Goal: Find contact information

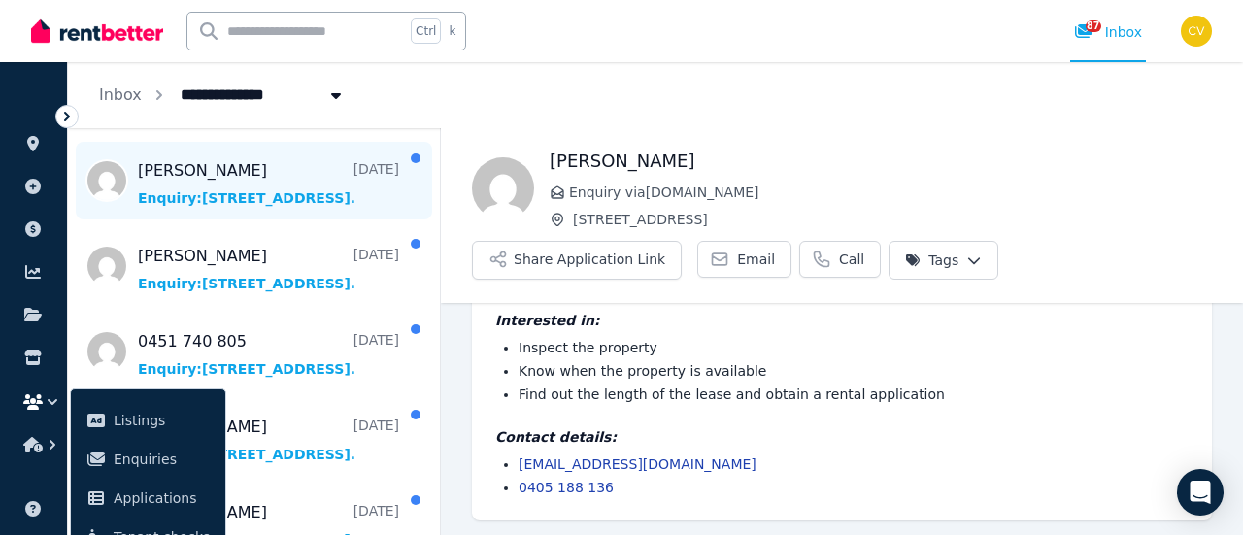
scroll to position [971, 0]
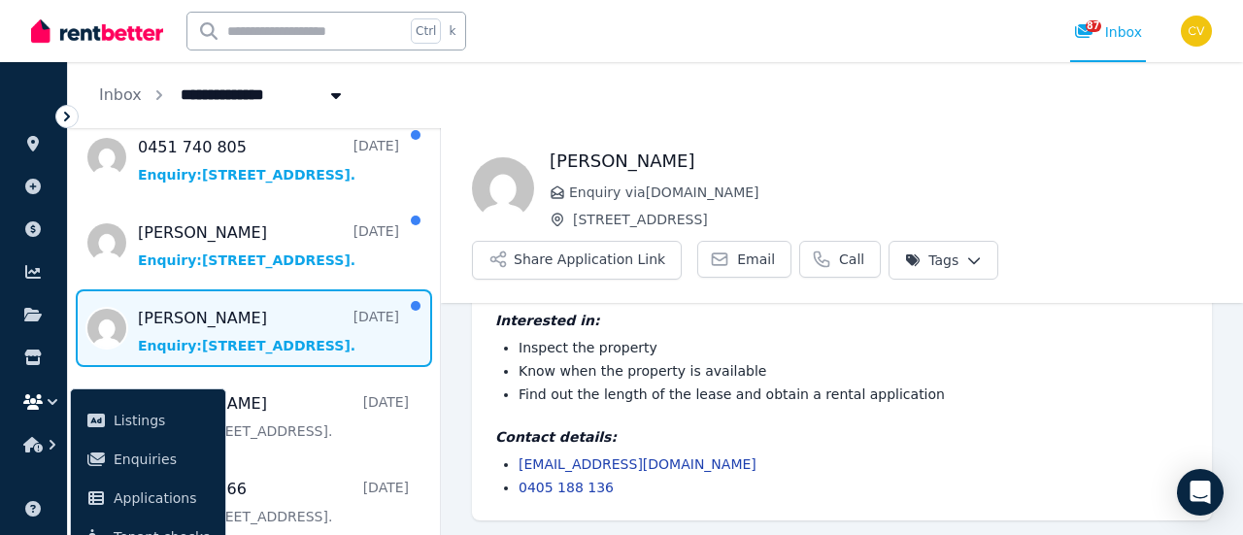
click at [282, 314] on span "Message list" at bounding box center [254, 328] width 372 height 78
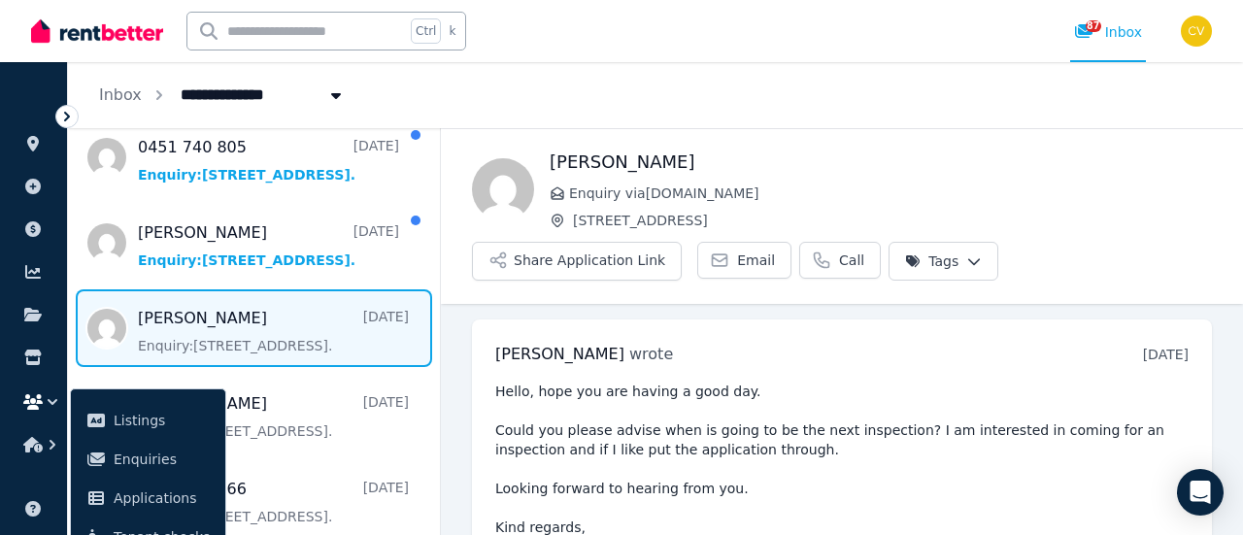
scroll to position [247, 0]
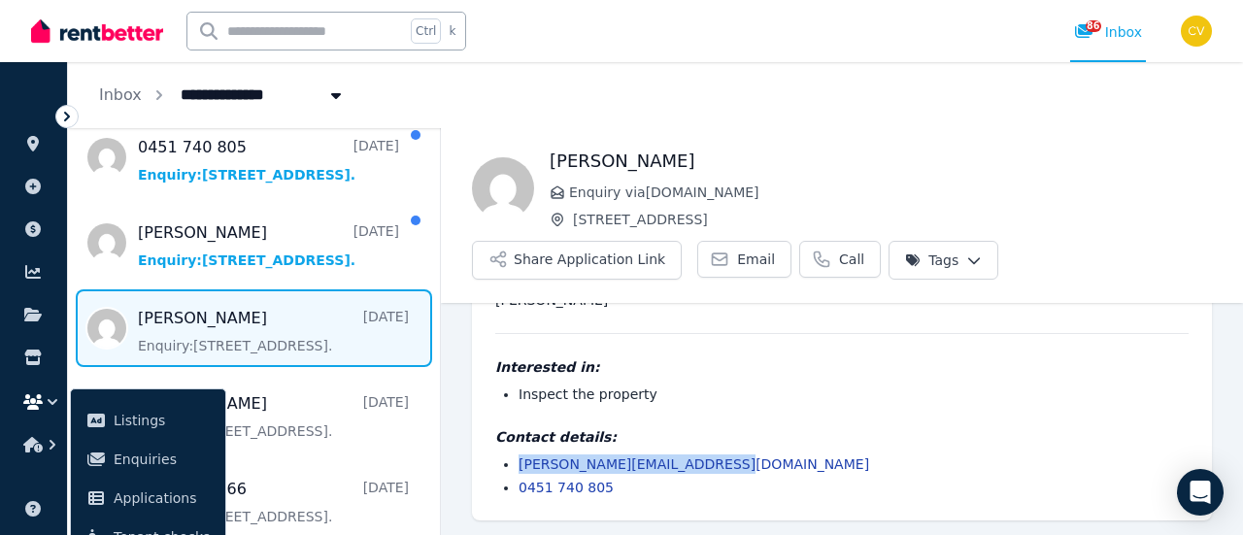
drag, startPoint x: 732, startPoint y: 461, endPoint x: 520, endPoint y: 466, distance: 212.7
click at [520, 466] on li "[PERSON_NAME][EMAIL_ADDRESS][DOMAIN_NAME]" at bounding box center [854, 463] width 670 height 19
copy link "[PERSON_NAME][EMAIL_ADDRESS][DOMAIN_NAME]"
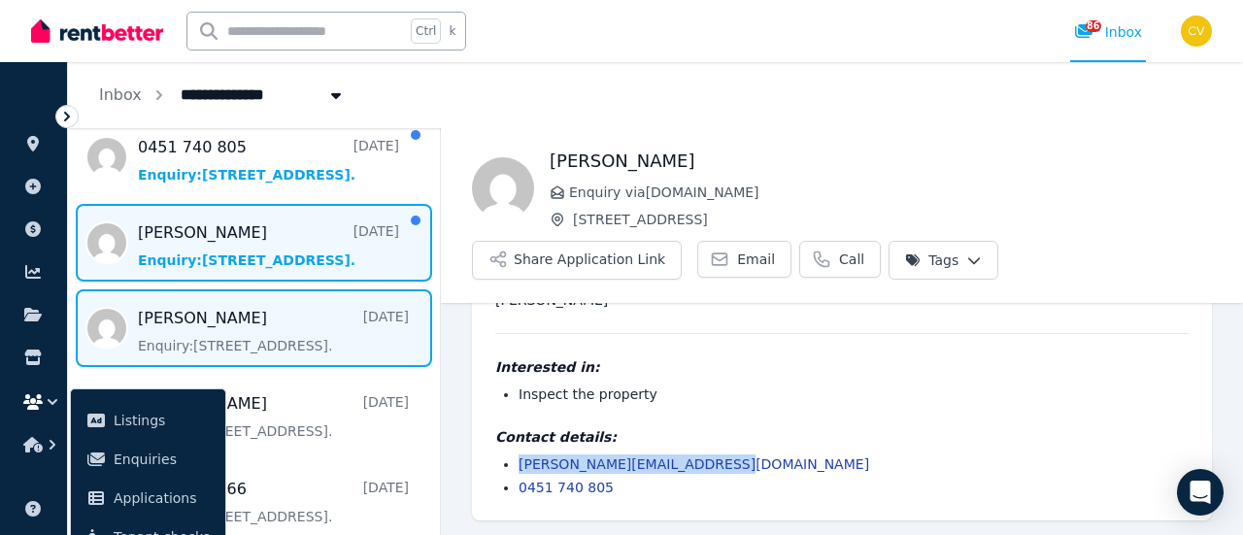
click at [231, 257] on span "Message list" at bounding box center [254, 243] width 372 height 78
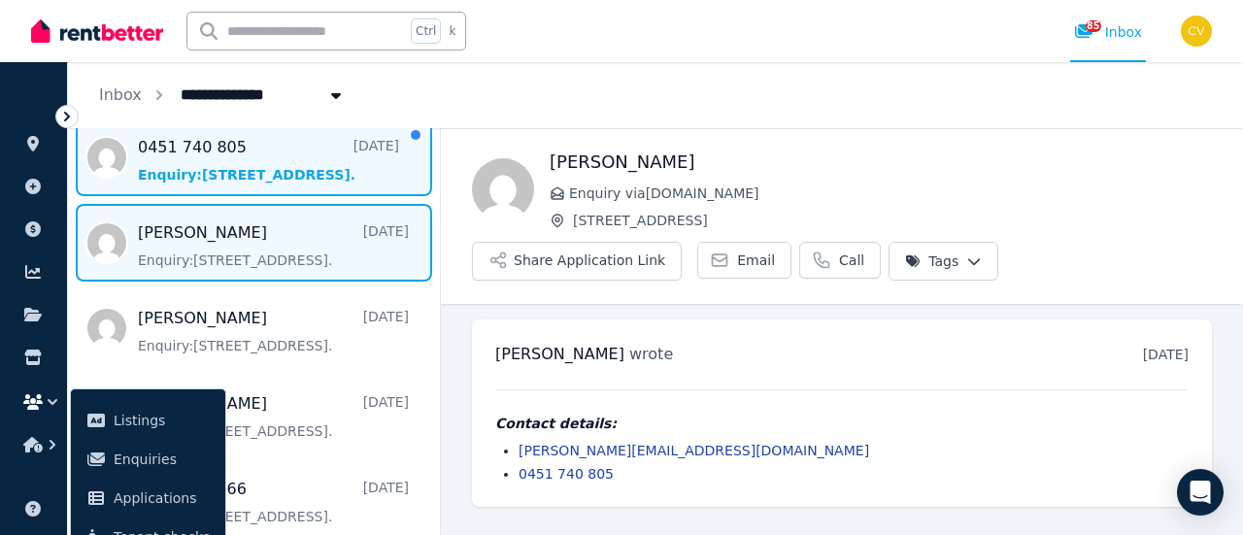
click at [200, 186] on span "Message list" at bounding box center [254, 157] width 372 height 78
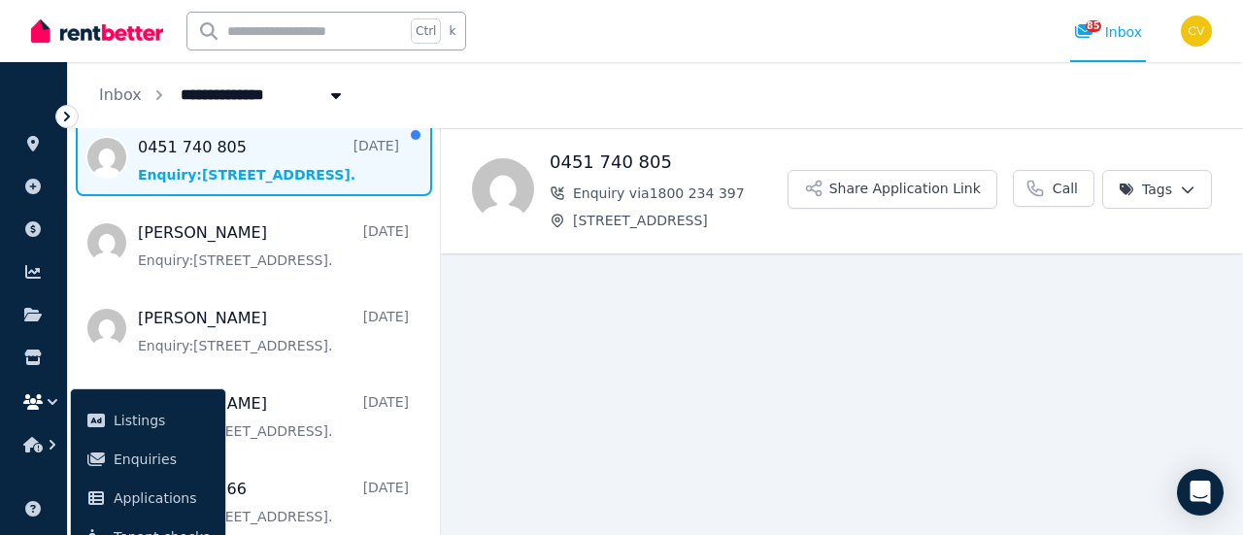
scroll to position [874, 0]
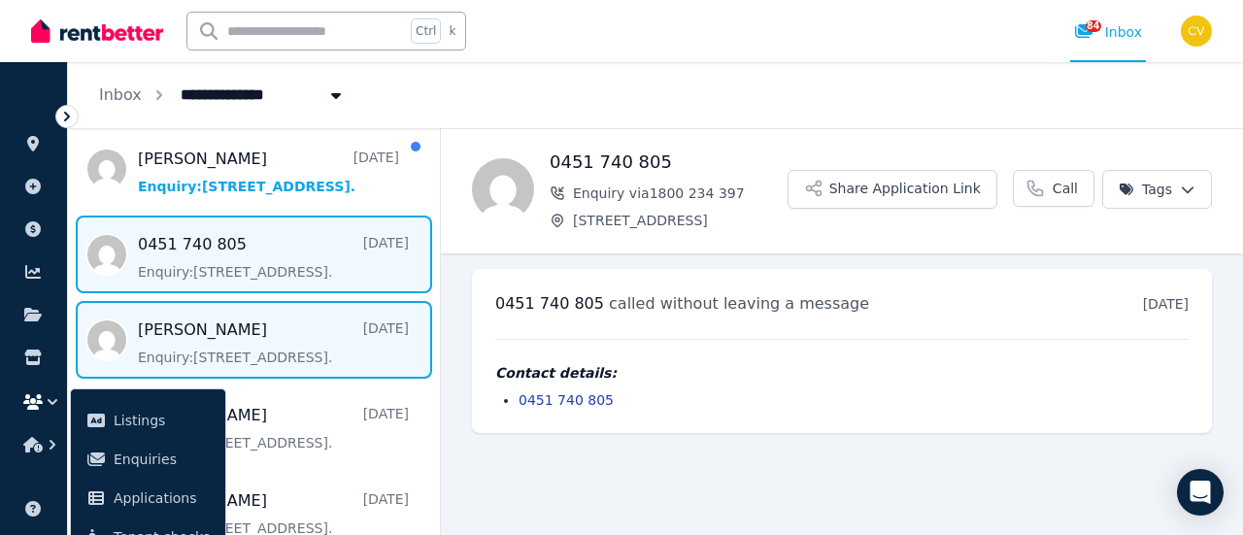
click at [277, 301] on span "Message list" at bounding box center [254, 340] width 372 height 78
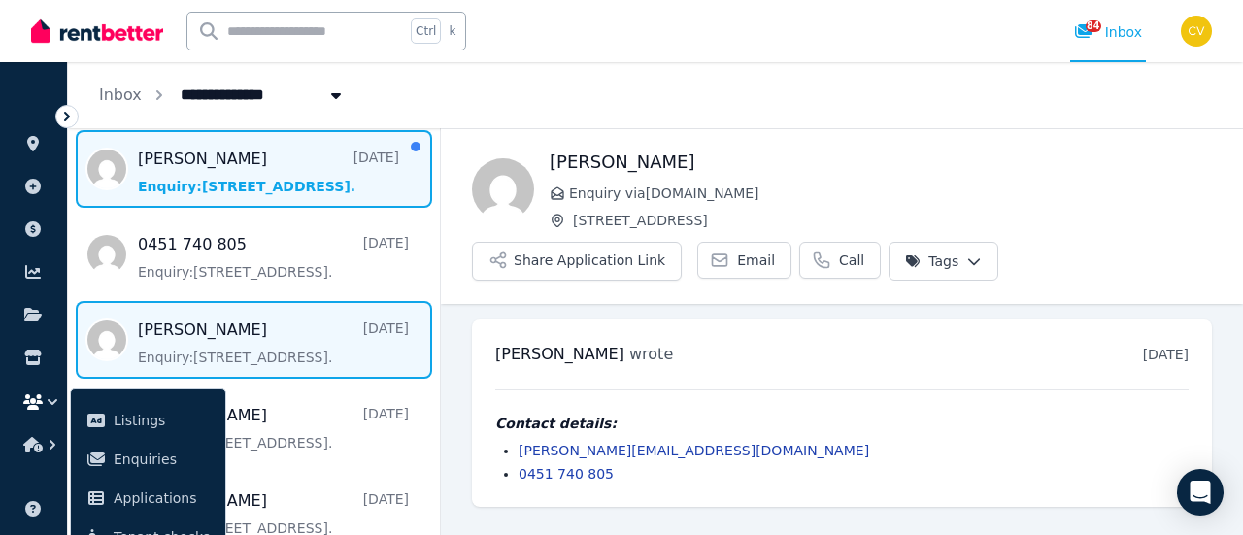
click at [313, 185] on span "Message list" at bounding box center [254, 169] width 372 height 78
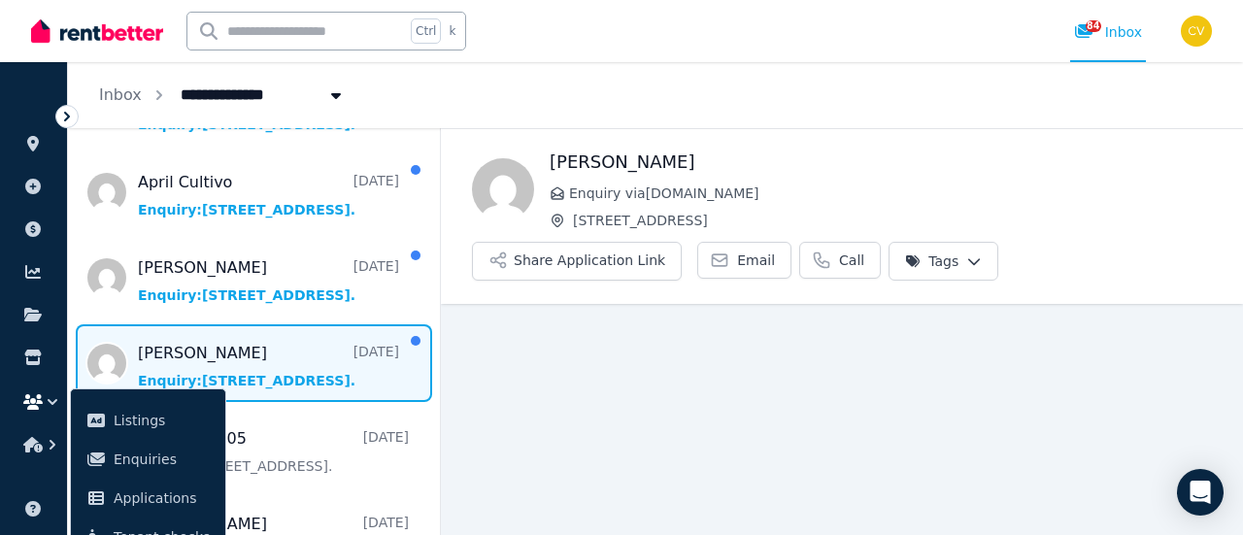
scroll to position [41, 0]
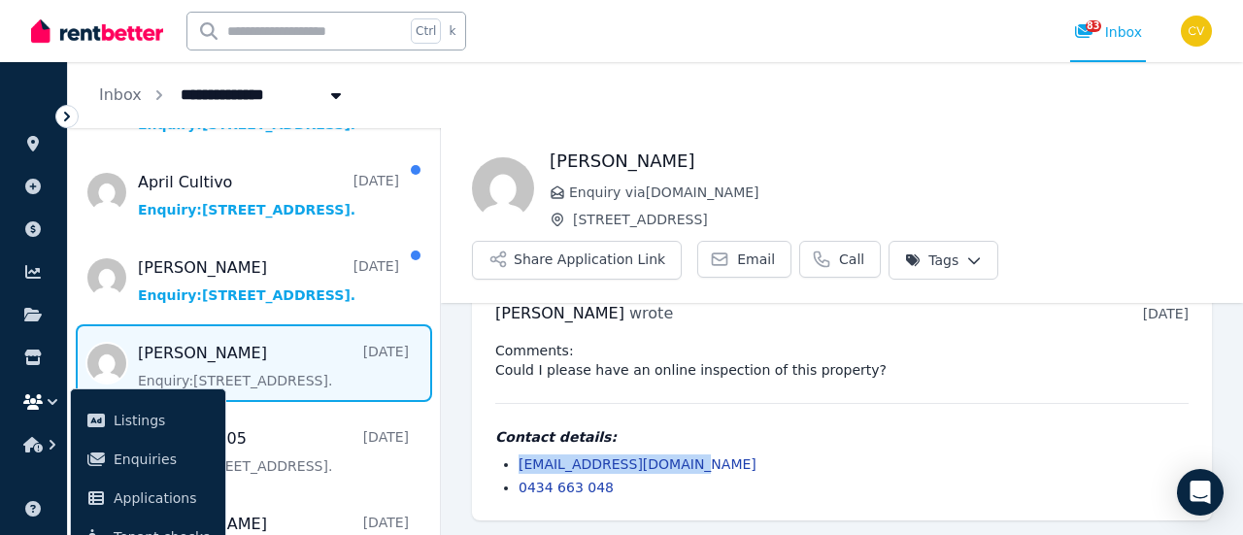
drag, startPoint x: 702, startPoint y: 461, endPoint x: 519, endPoint y: 458, distance: 183.6
click at [519, 458] on li "[EMAIL_ADDRESS][DOMAIN_NAME]" at bounding box center [854, 463] width 670 height 19
copy link "[EMAIL_ADDRESS][DOMAIN_NAME]"
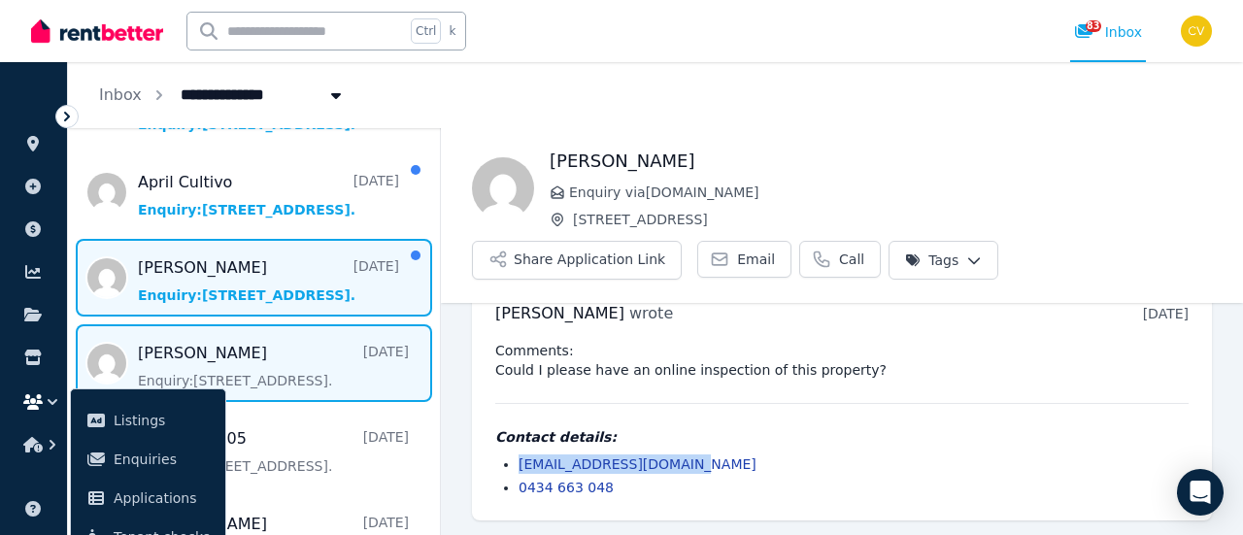
click at [281, 257] on span "Message list" at bounding box center [254, 278] width 372 height 78
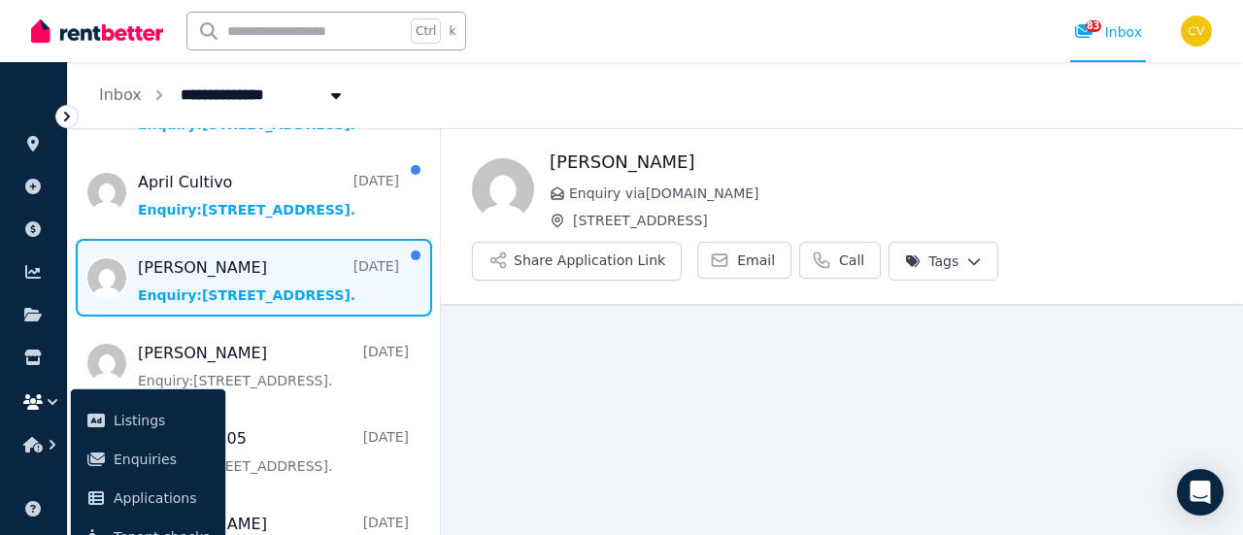
scroll to position [157, 0]
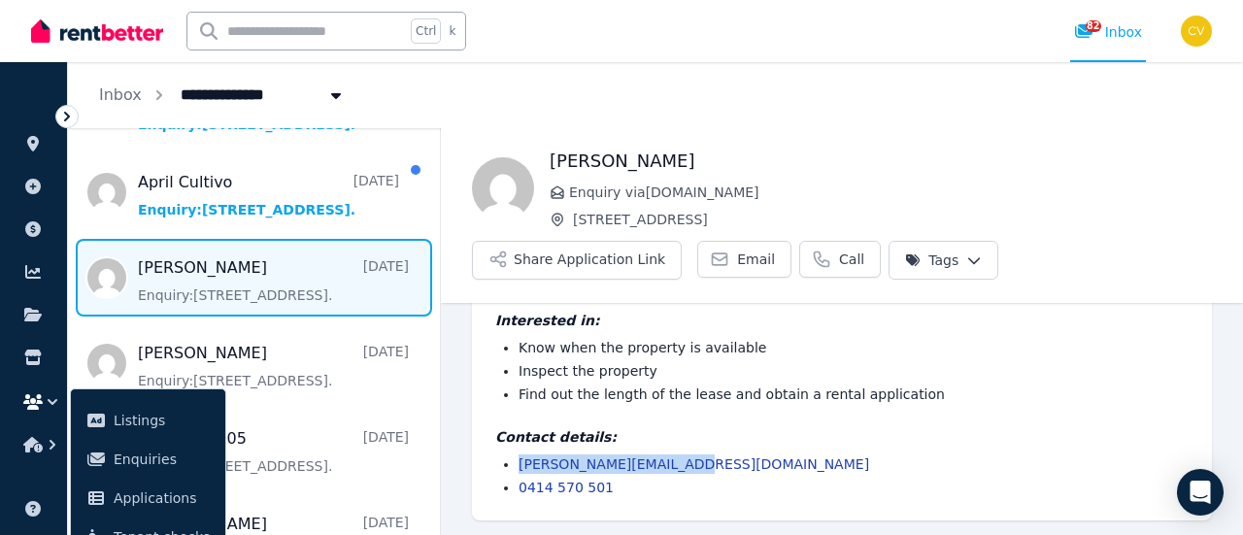
drag, startPoint x: 689, startPoint y: 455, endPoint x: 528, endPoint y: 461, distance: 161.3
click at [517, 461] on ul "[PERSON_NAME][EMAIL_ADDRESS][DOMAIN_NAME] 0414 570 501" at bounding box center [841, 475] width 693 height 43
copy link "[PERSON_NAME][EMAIL_ADDRESS][DOMAIN_NAME]"
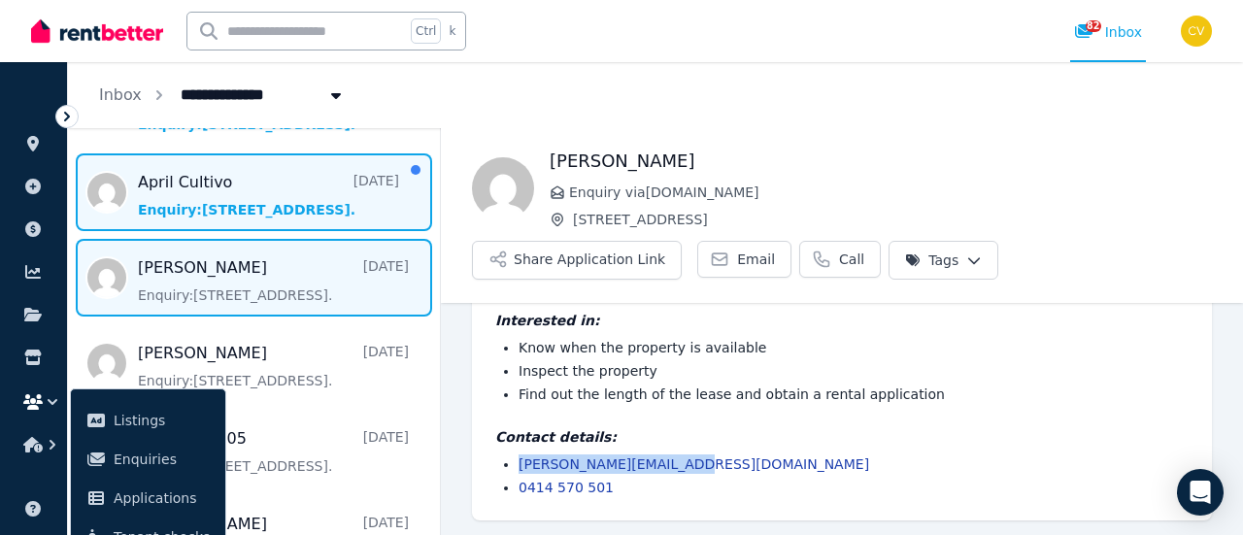
click at [238, 210] on span "Message list" at bounding box center [254, 192] width 372 height 78
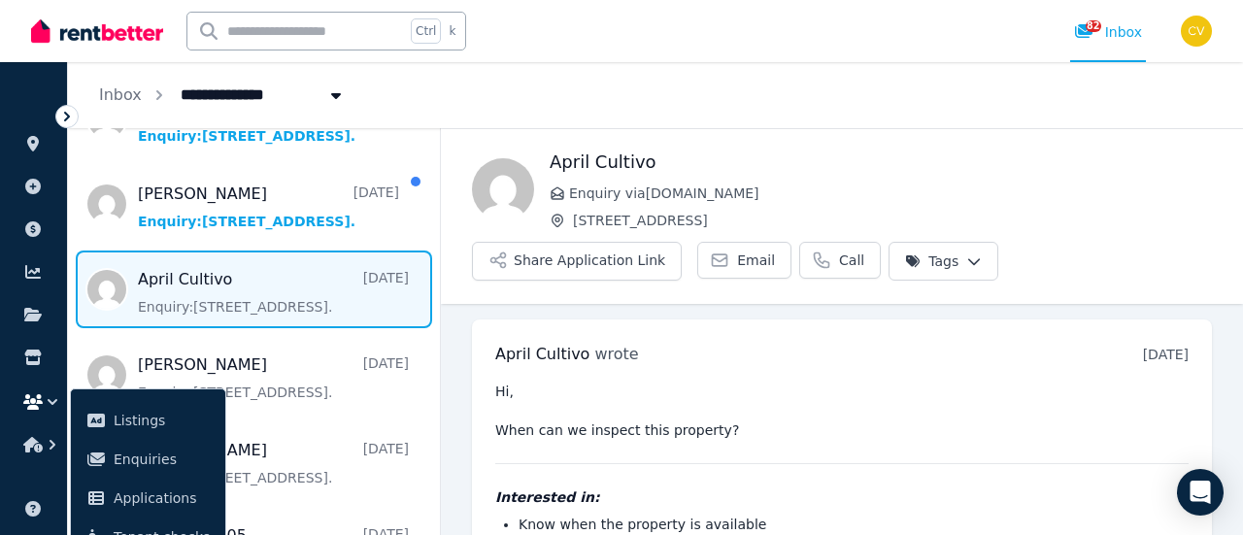
scroll to position [153, 0]
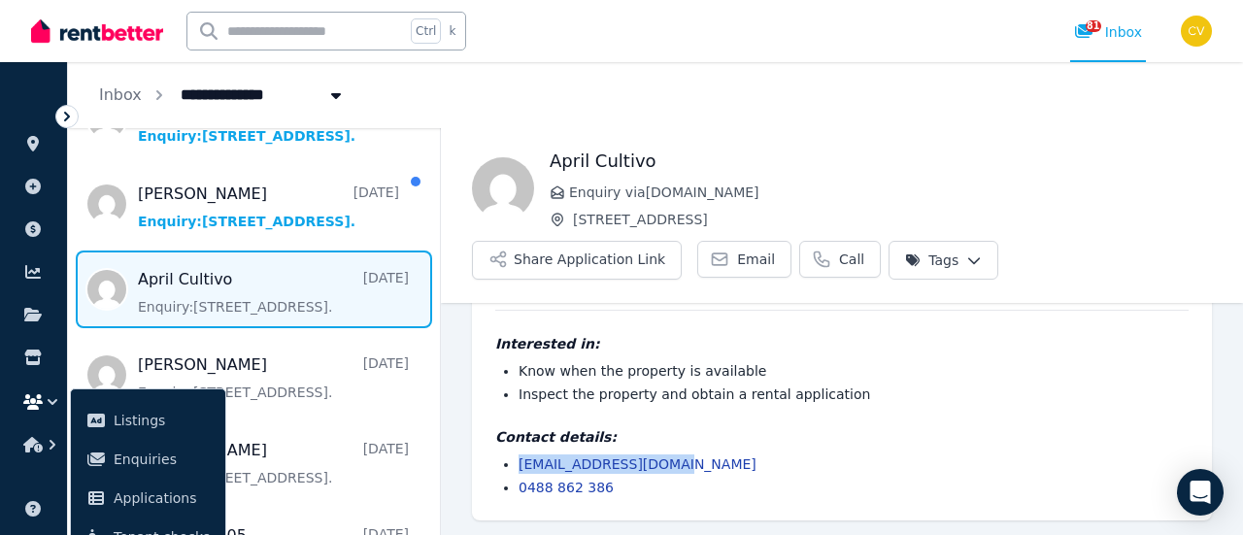
drag, startPoint x: 674, startPoint y: 455, endPoint x: 521, endPoint y: 457, distance: 153.4
click at [521, 457] on li "[EMAIL_ADDRESS][DOMAIN_NAME]" at bounding box center [854, 463] width 670 height 19
copy link "[EMAIL_ADDRESS][DOMAIN_NAME]"
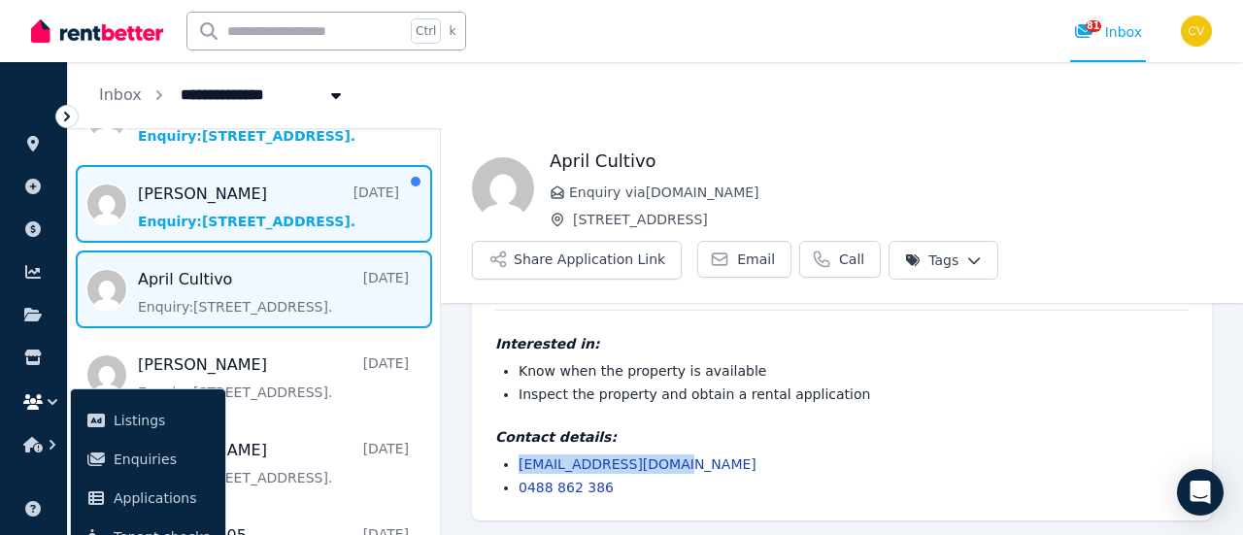
click at [296, 211] on span "Message list" at bounding box center [254, 204] width 372 height 78
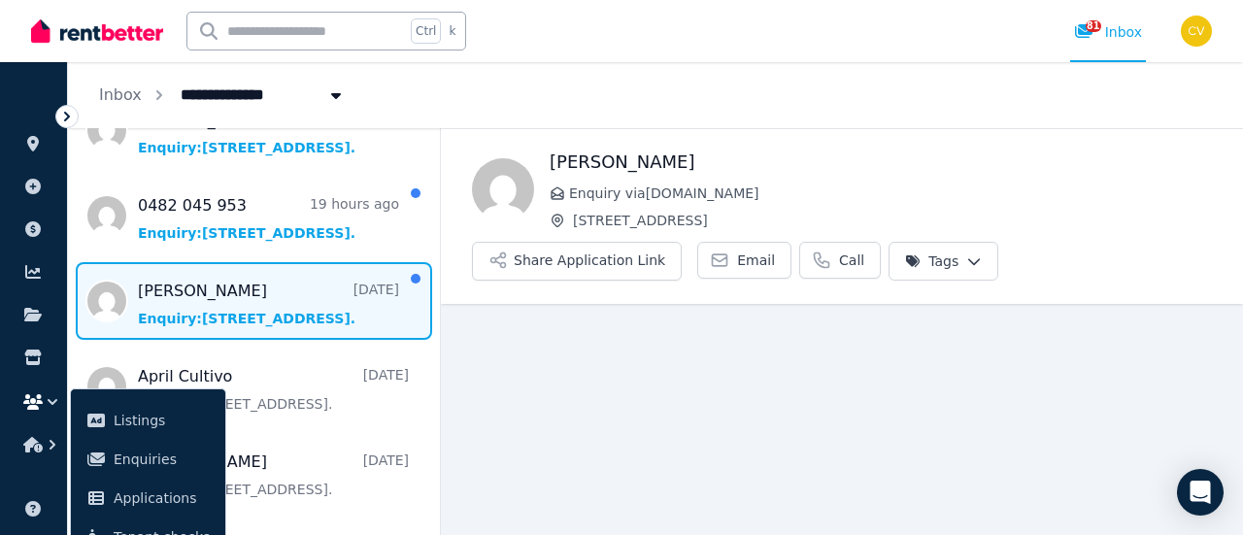
scroll to position [41, 0]
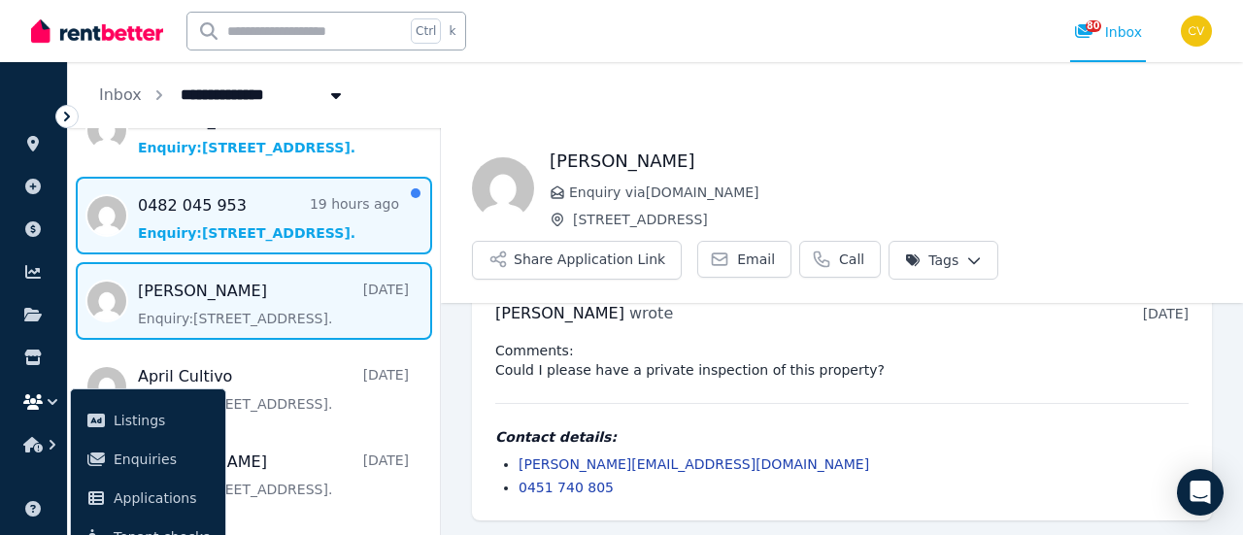
click at [206, 185] on span "Message list" at bounding box center [254, 216] width 372 height 78
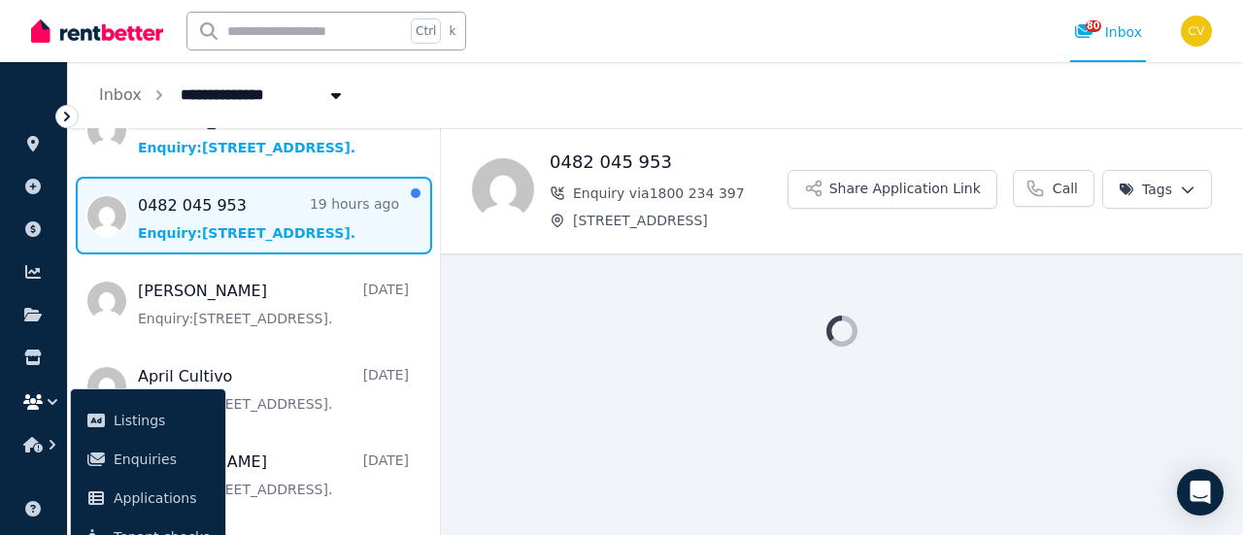
scroll to position [388, 0]
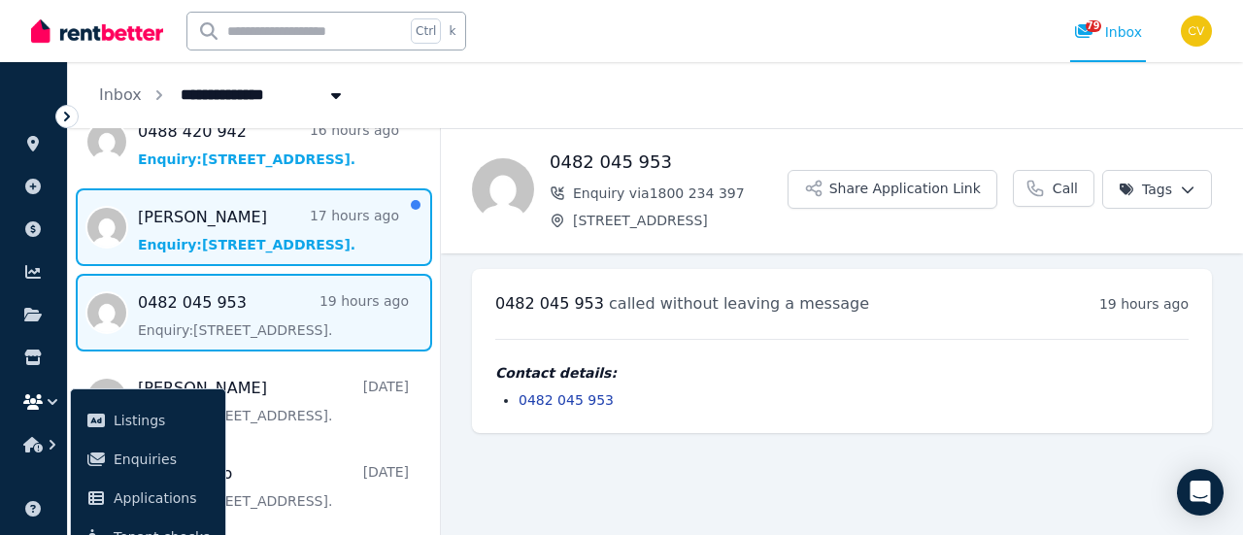
click at [295, 242] on span "Message list" at bounding box center [254, 227] width 372 height 78
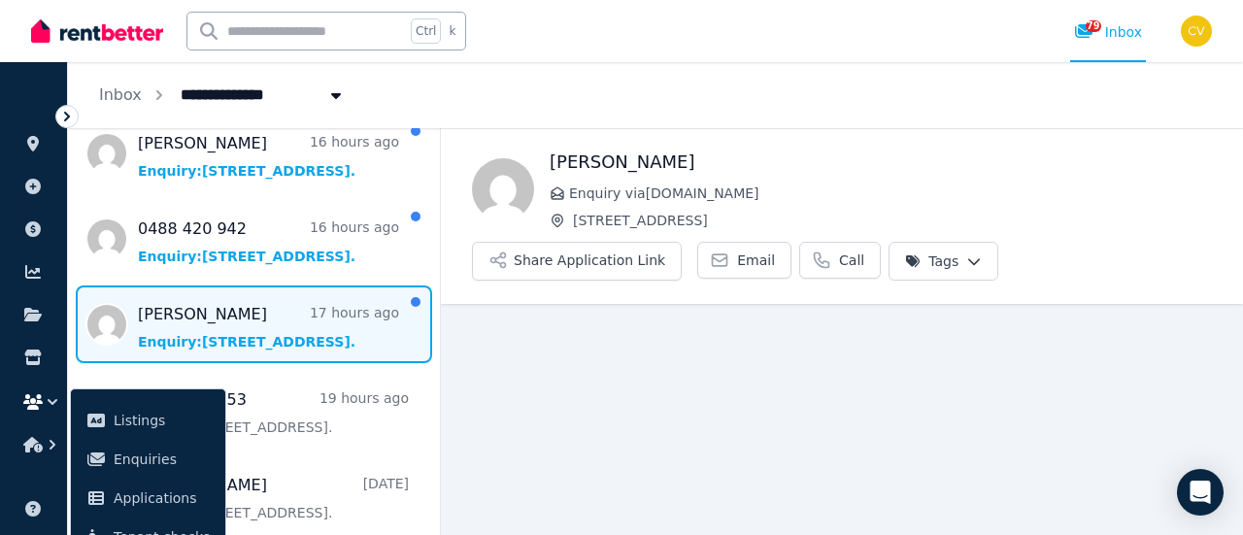
scroll to position [130, 0]
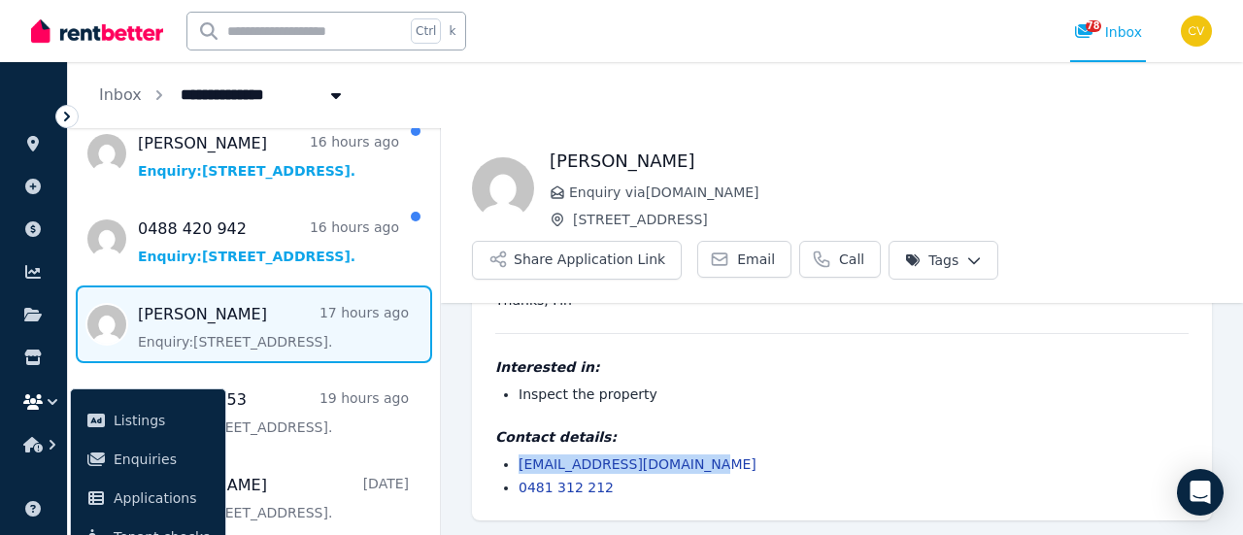
drag, startPoint x: 719, startPoint y: 461, endPoint x: 510, endPoint y: 463, distance: 208.8
click at [510, 463] on ul "[EMAIL_ADDRESS][DOMAIN_NAME] 0481 312 212" at bounding box center [841, 475] width 693 height 43
copy link "[EMAIL_ADDRESS][DOMAIN_NAME]"
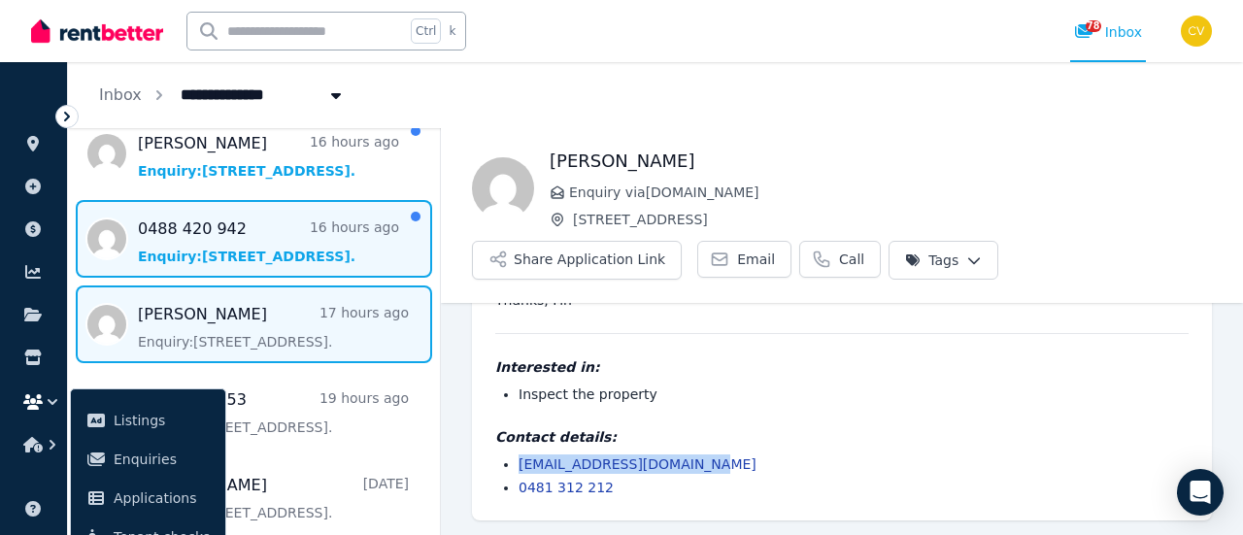
click at [248, 231] on span "Message list" at bounding box center [254, 239] width 372 height 78
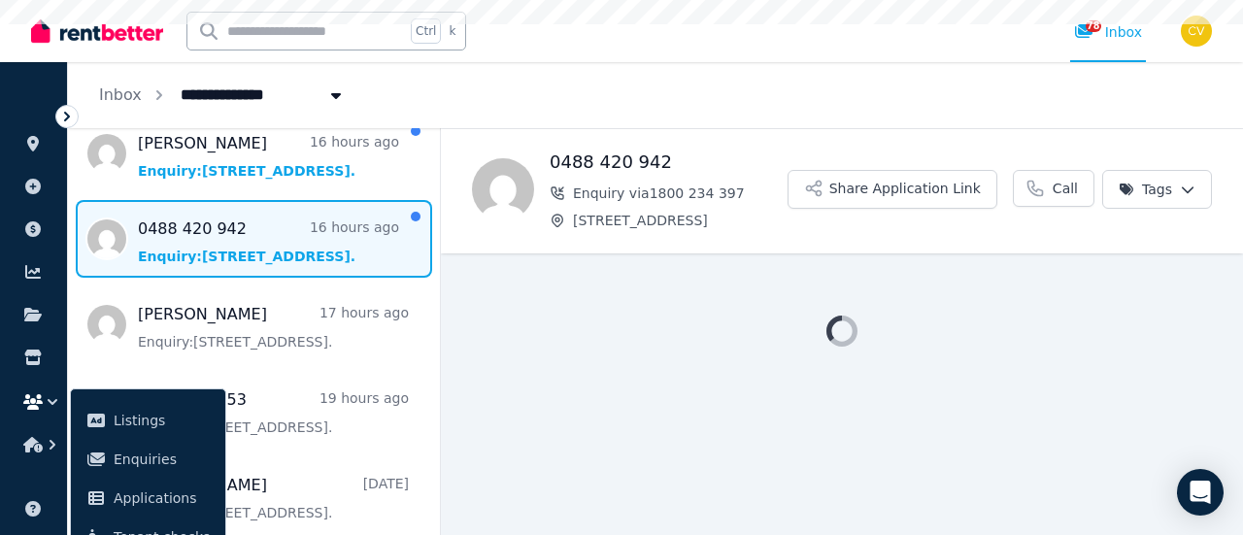
scroll to position [194, 0]
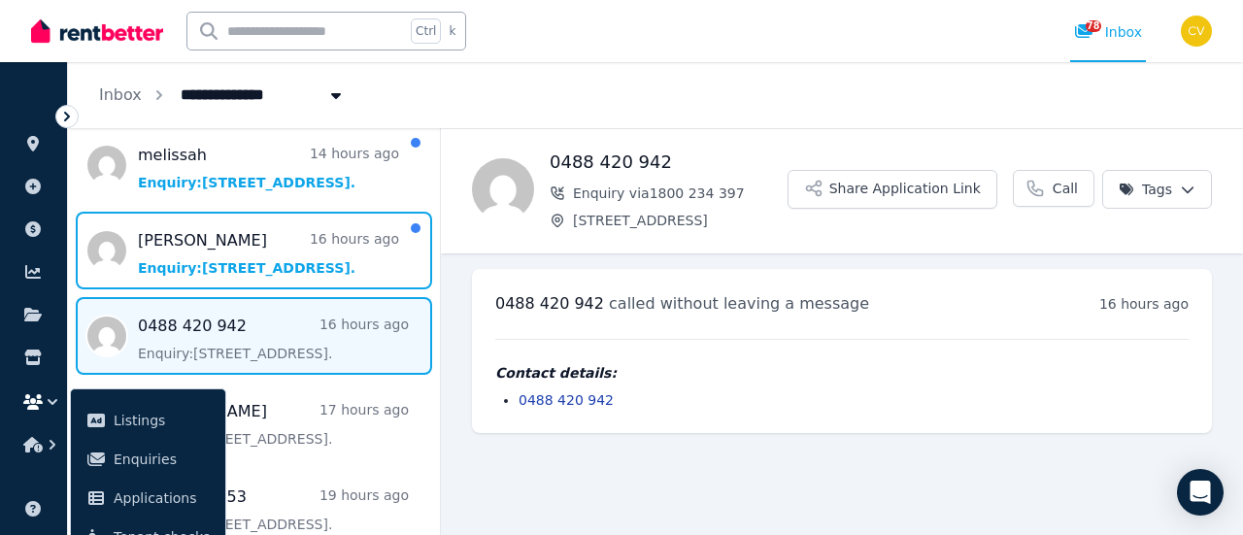
click at [290, 265] on span "Message list" at bounding box center [254, 251] width 372 height 78
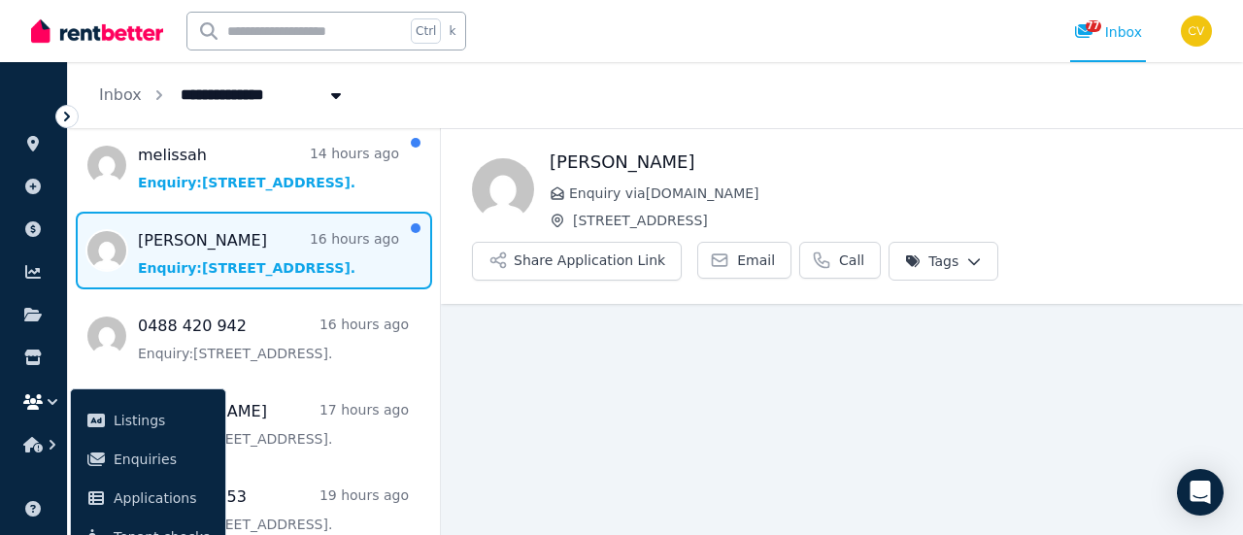
scroll to position [91, 0]
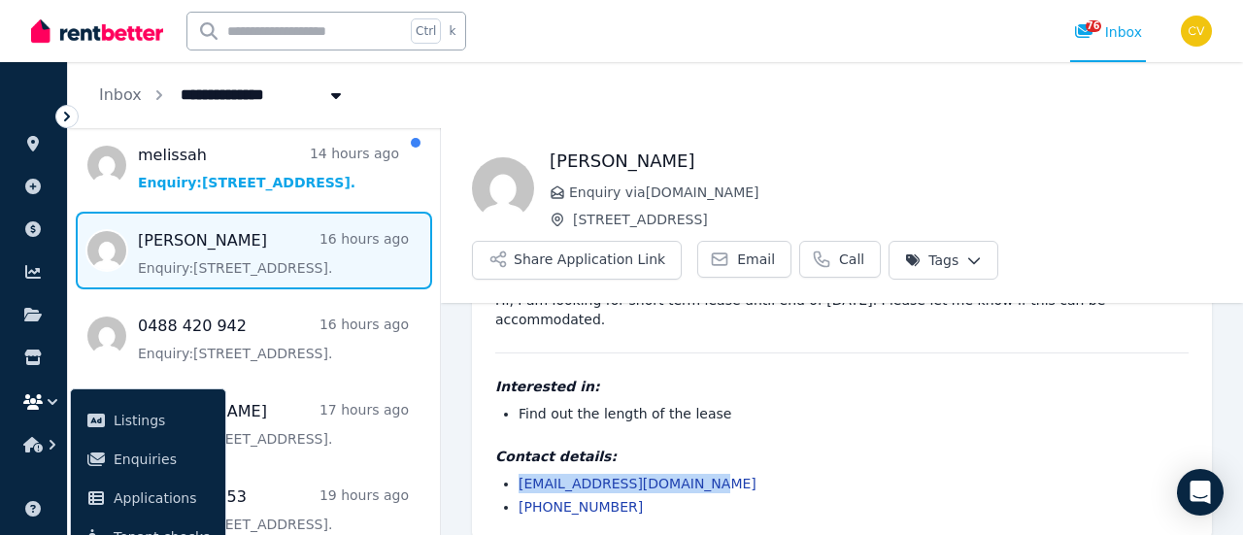
drag, startPoint x: 715, startPoint y: 462, endPoint x: 474, endPoint y: 455, distance: 240.9
click at [474, 455] on div "[PERSON_NAME] wrote 16 hours ago 5:15 pm [DATE][DATE] Hi, I am looking for shor…" at bounding box center [842, 384] width 740 height 312
copy link "[EMAIL_ADDRESS][DOMAIN_NAME]"
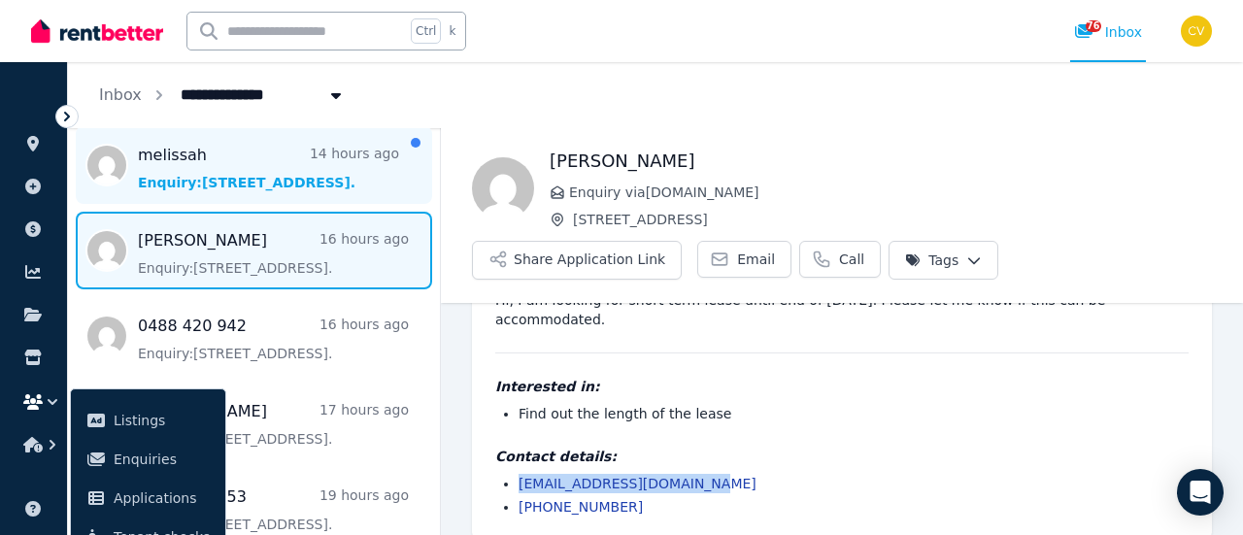
scroll to position [97, 0]
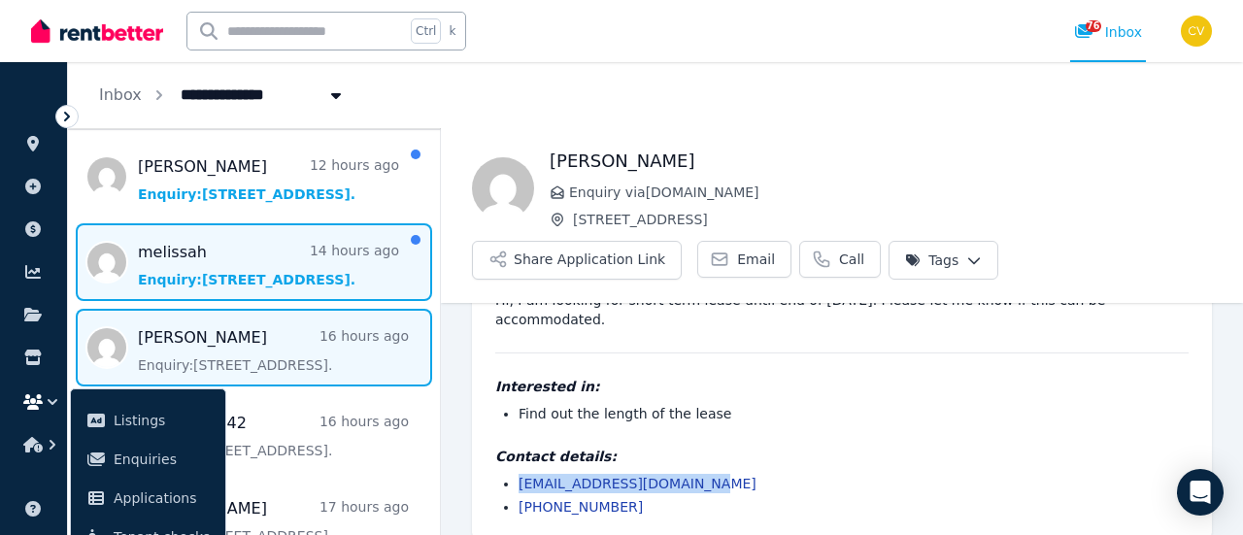
click at [215, 256] on span "Message list" at bounding box center [254, 262] width 372 height 78
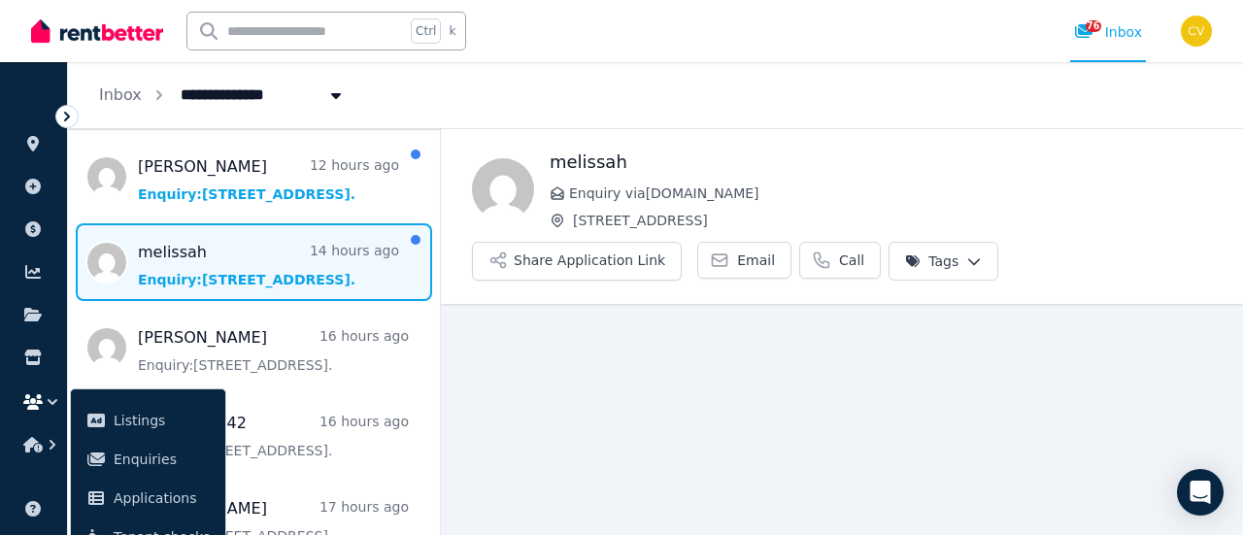
scroll to position [41, 0]
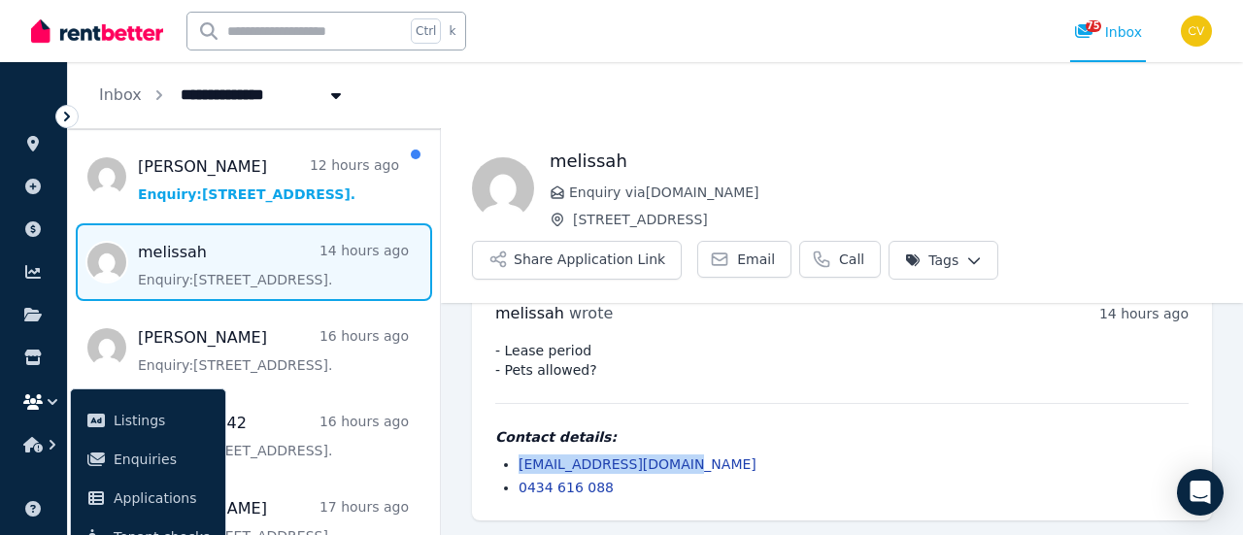
drag, startPoint x: 692, startPoint y: 466, endPoint x: 505, endPoint y: 461, distance: 187.5
click at [519, 461] on li "[EMAIL_ADDRESS][DOMAIN_NAME]" at bounding box center [854, 463] width 670 height 19
copy link "[EMAIL_ADDRESS][DOMAIN_NAME]"
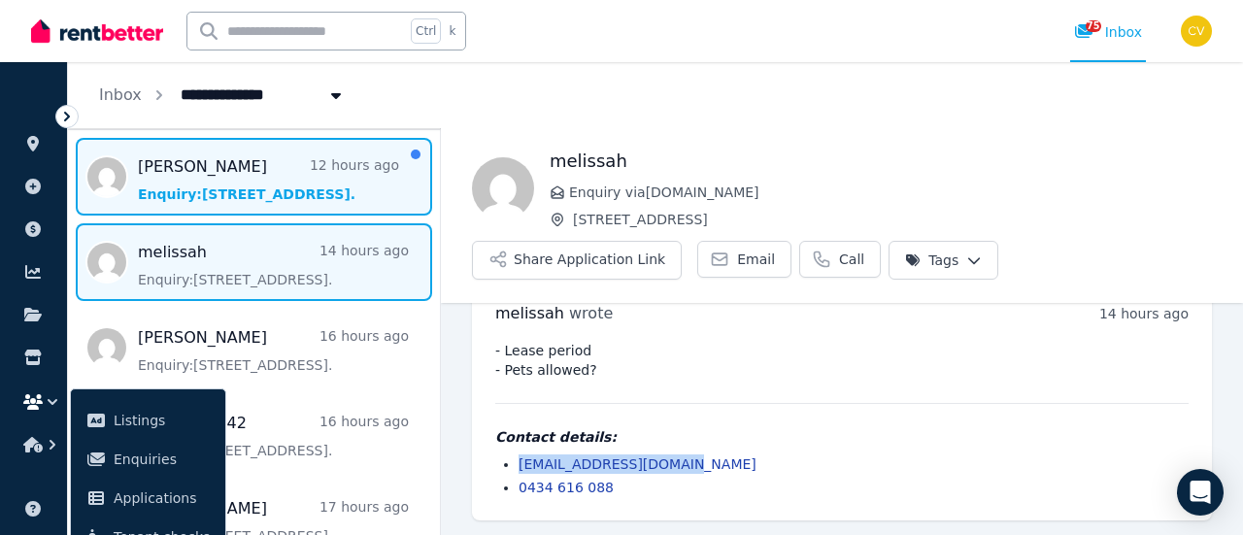
click at [284, 207] on span "Message list" at bounding box center [254, 177] width 372 height 78
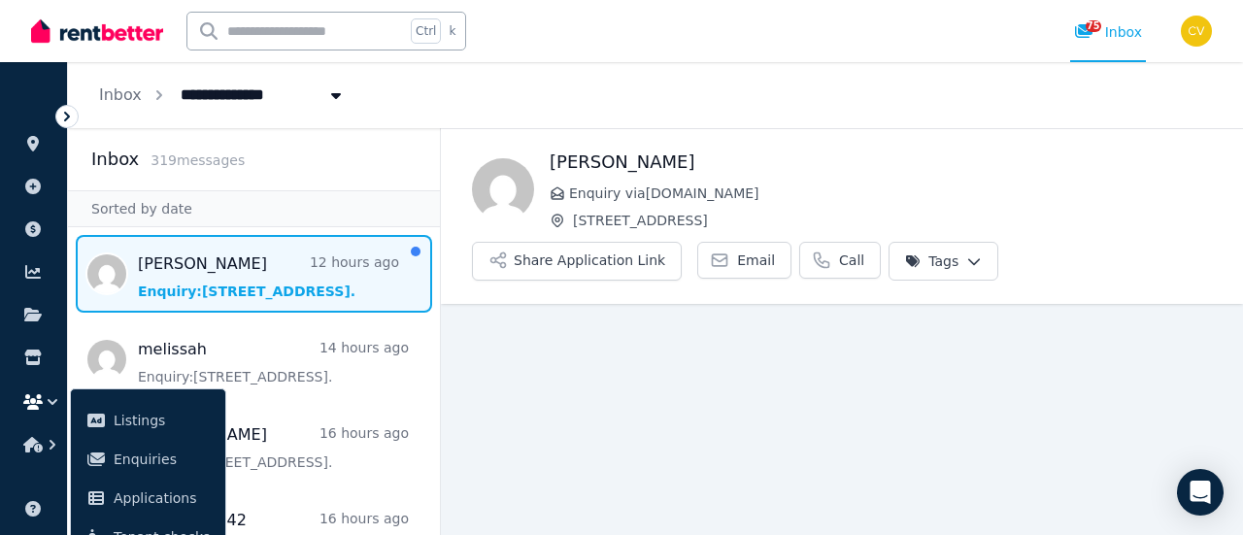
scroll to position [56, 0]
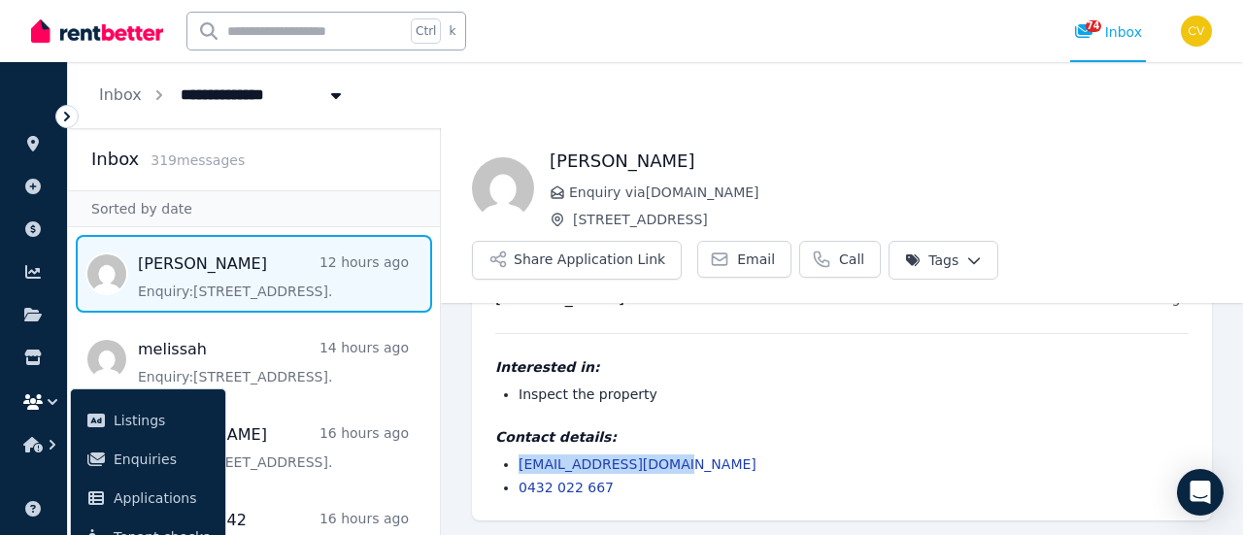
drag, startPoint x: 720, startPoint y: 456, endPoint x: 456, endPoint y: 448, distance: 263.3
click at [456, 448] on ul "[PERSON_NAME] wrote 12 hours ago 8:28 pm [DATE][DATE] Interested in: Inspect th…" at bounding box center [842, 392] width 802 height 288
copy link "[EMAIL_ADDRESS][DOMAIN_NAME]"
click at [759, 354] on div "Interested in: Inspect the property Contact details: [EMAIL_ADDRESS][DOMAIN_NAM…" at bounding box center [841, 415] width 693 height 164
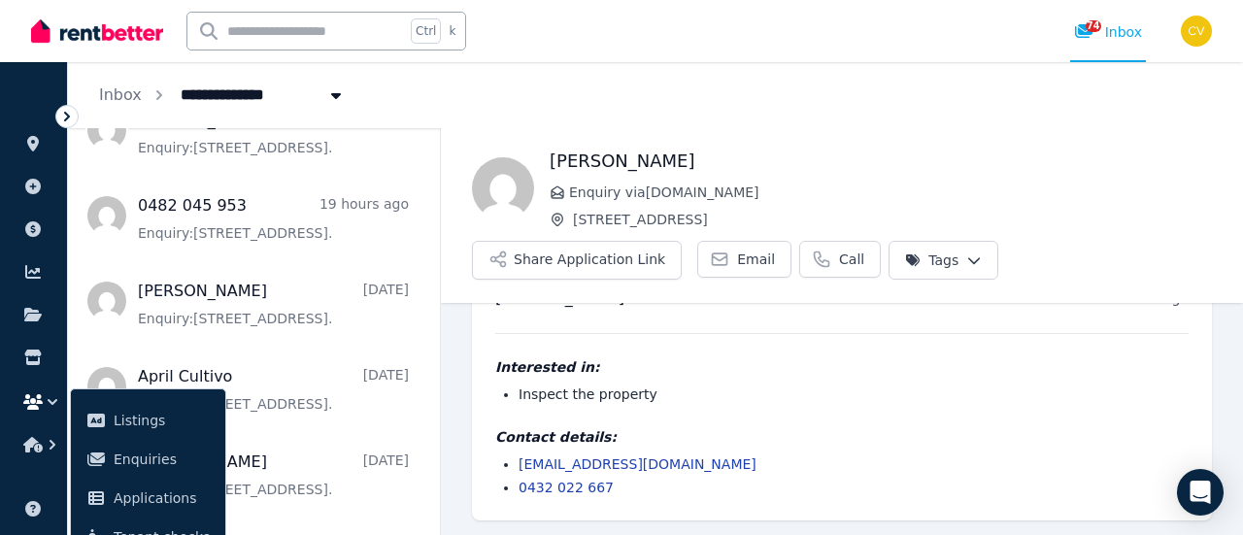
scroll to position [0, 0]
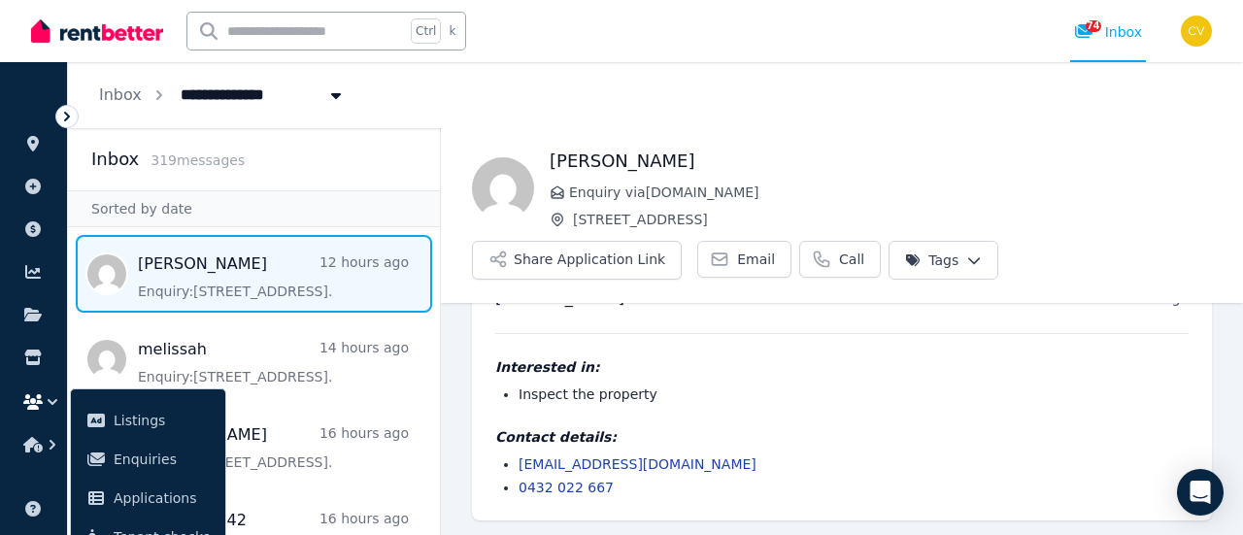
click at [289, 160] on div "Inbox 319 message s" at bounding box center [253, 159] width 325 height 27
click at [29, 401] on icon "button" at bounding box center [32, 402] width 19 height 16
